Goal: Task Accomplishment & Management: Use online tool/utility

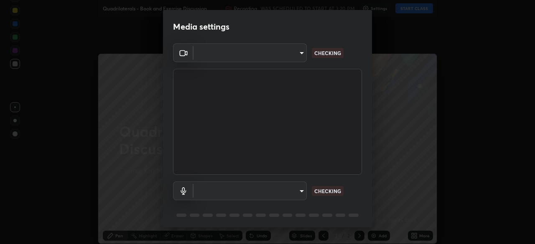
type input "5204e49b19dfb47b934bd0def1c8e1a00b2014265d57ee16b47da032bff83a8c"
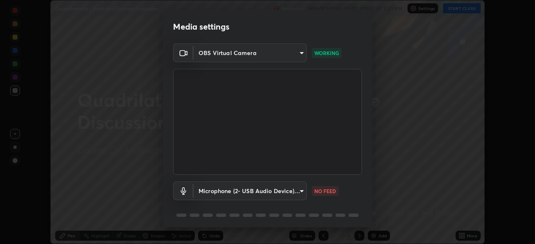
click at [287, 188] on body "Erase all Quadrilaterals - Book and Exercise Discussion Recording WAS SCHEDULED…" at bounding box center [267, 122] width 535 height 244
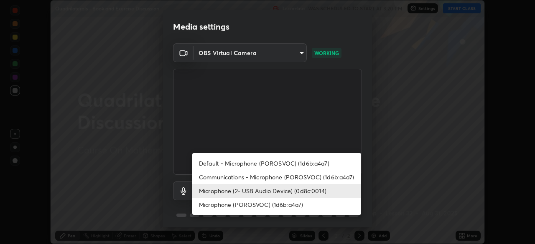
click at [305, 173] on li "Communications - Microphone (POROSVOC) (1d6b:a4a7)" at bounding box center [276, 177] width 169 height 14
type input "communications"
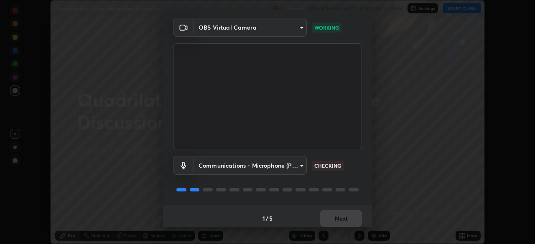
scroll to position [30, 0]
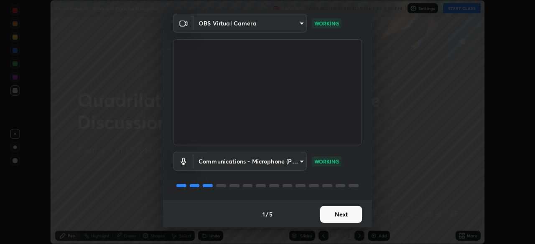
click at [342, 208] on button "Next" at bounding box center [341, 214] width 42 height 17
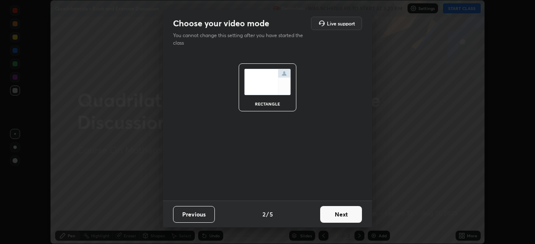
click at [350, 212] on button "Next" at bounding box center [341, 214] width 42 height 17
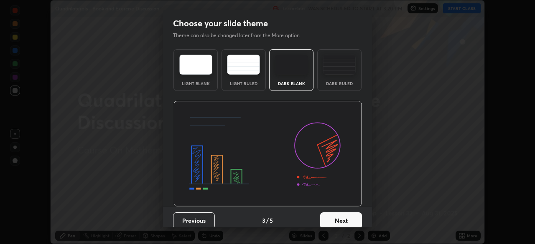
click at [351, 213] on button "Next" at bounding box center [341, 221] width 42 height 17
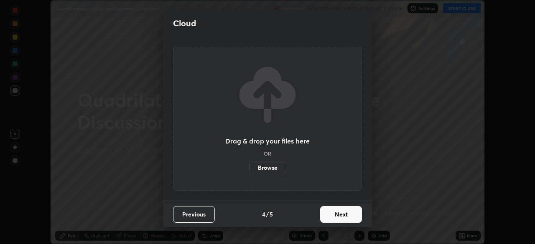
click at [354, 219] on button "Next" at bounding box center [341, 214] width 42 height 17
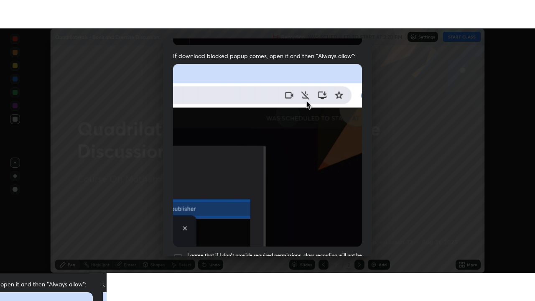
scroll to position [200, 0]
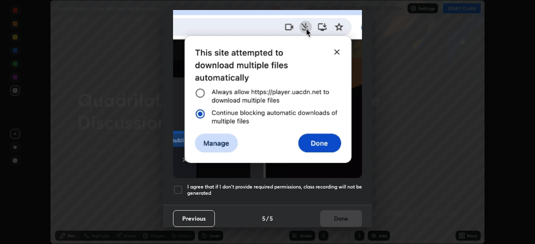
click at [229, 184] on h5 "I agree that if I don't provide required permissions, class recording will not …" at bounding box center [274, 190] width 175 height 13
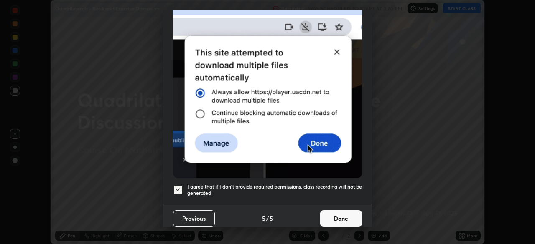
click at [344, 215] on button "Done" at bounding box center [341, 218] width 42 height 17
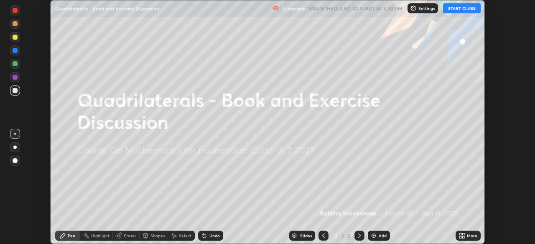
click at [378, 231] on div "Add" at bounding box center [379, 236] width 22 height 10
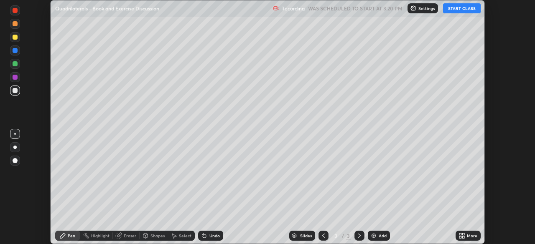
click at [460, 234] on icon at bounding box center [460, 234] width 2 height 2
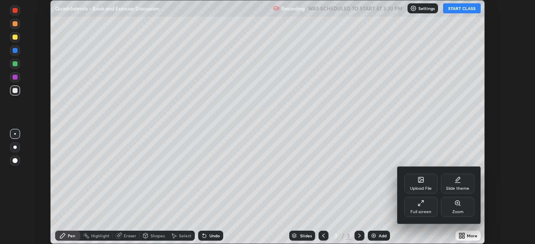
click at [421, 205] on icon at bounding box center [420, 203] width 7 height 7
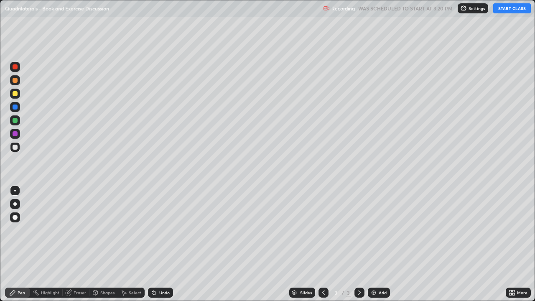
scroll to position [301, 535]
click at [506, 6] on button "START CLASS" at bounding box center [512, 8] width 38 height 10
click at [18, 93] on div at bounding box center [15, 94] width 10 height 10
click at [161, 244] on div "Undo" at bounding box center [164, 292] width 10 height 4
click at [160, 244] on div "Undo" at bounding box center [164, 292] width 10 height 4
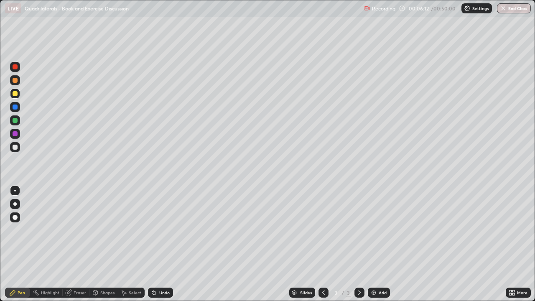
click at [160, 244] on div "Undo" at bounding box center [164, 292] width 10 height 4
click at [158, 244] on div "Undo" at bounding box center [160, 292] width 25 height 10
click at [379, 244] on div "Add" at bounding box center [382, 292] width 8 height 4
click at [13, 106] on div at bounding box center [15, 106] width 5 height 5
click at [14, 79] on div at bounding box center [15, 80] width 5 height 5
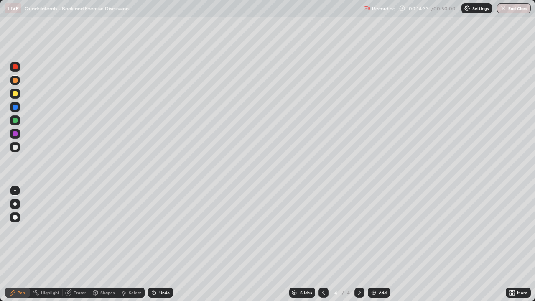
click at [163, 244] on div "Undo" at bounding box center [164, 292] width 10 height 4
click at [160, 244] on div "Undo" at bounding box center [164, 292] width 10 height 4
click at [17, 93] on div at bounding box center [15, 93] width 5 height 5
click at [163, 244] on div "Undo" at bounding box center [164, 292] width 10 height 4
click at [164, 244] on div "Undo" at bounding box center [164, 292] width 10 height 4
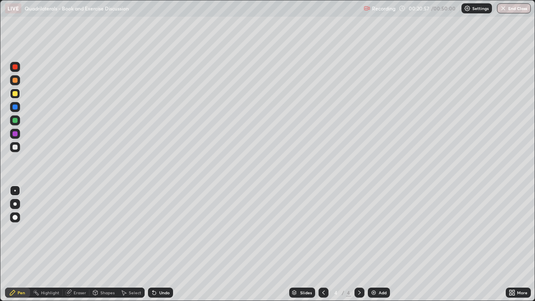
click at [385, 244] on div "Add" at bounding box center [379, 292] width 22 height 10
click at [157, 244] on div "Undo" at bounding box center [160, 292] width 25 height 10
click at [156, 244] on div "Undo" at bounding box center [160, 292] width 25 height 10
click at [162, 244] on div "Undo" at bounding box center [160, 292] width 25 height 10
click at [165, 244] on div "Undo" at bounding box center [164, 292] width 10 height 4
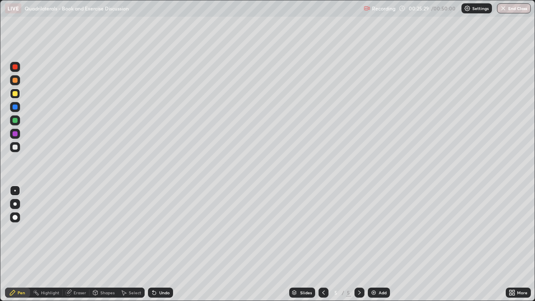
click at [161, 244] on div "Undo" at bounding box center [164, 292] width 10 height 4
click at [159, 244] on div "Undo" at bounding box center [164, 292] width 10 height 4
click at [157, 244] on div "Undo" at bounding box center [160, 292] width 25 height 10
click at [159, 244] on div "Undo" at bounding box center [164, 292] width 10 height 4
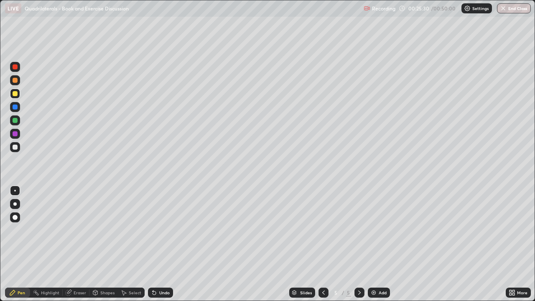
click at [160, 244] on div "Undo" at bounding box center [160, 292] width 25 height 10
click at [159, 244] on div "Undo" at bounding box center [164, 292] width 10 height 4
click at [160, 244] on div "Undo" at bounding box center [164, 292] width 10 height 4
click at [161, 244] on div "Undo" at bounding box center [164, 292] width 10 height 4
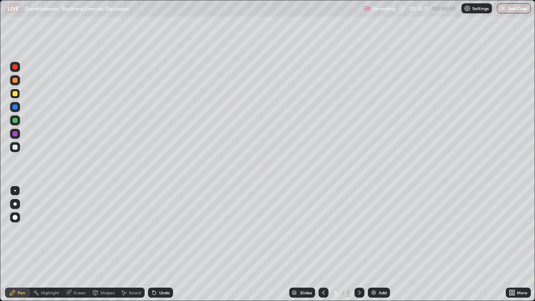
click at [163, 244] on div "Undo" at bounding box center [164, 292] width 10 height 4
click at [165, 244] on div "Undo" at bounding box center [164, 292] width 10 height 4
click at [374, 244] on img at bounding box center [373, 292] width 7 height 7
click at [381, 244] on div "Add" at bounding box center [382, 292] width 8 height 4
click at [380, 244] on div "Add" at bounding box center [379, 292] width 22 height 10
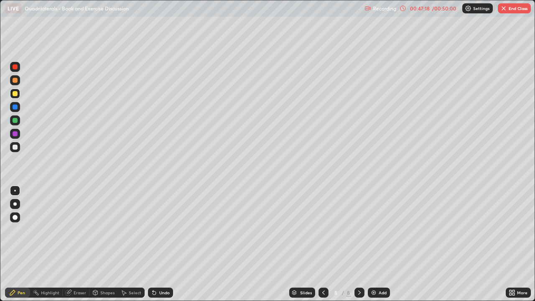
click at [510, 10] on button "End Class" at bounding box center [513, 8] width 33 height 10
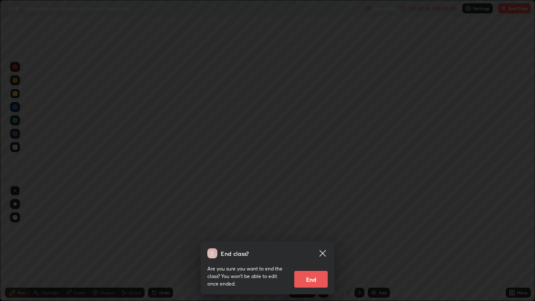
click at [309, 244] on button "End" at bounding box center [310, 279] width 33 height 17
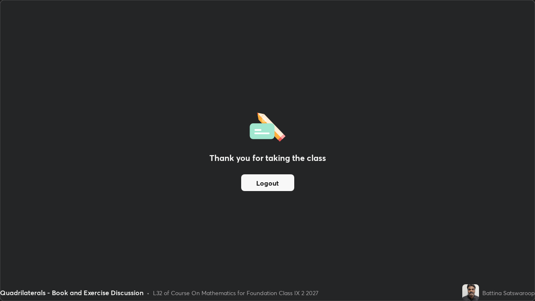
click at [274, 183] on button "Logout" at bounding box center [267, 182] width 53 height 17
